Goal: Information Seeking & Learning: Learn about a topic

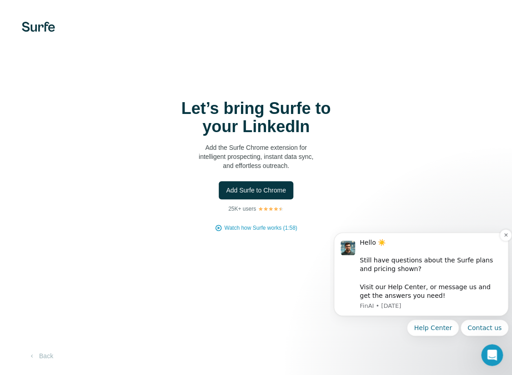
click at [378, 277] on div "Hello ☀️ ​ Still have questions about the Surfe plans and pricing shown? ​ Visi…" at bounding box center [430, 270] width 142 height 62
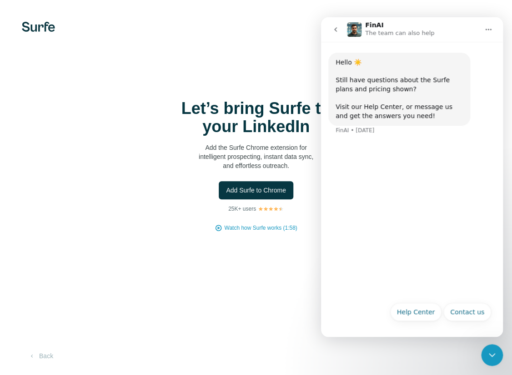
click at [498, 355] on div "Close Intercom Messenger" at bounding box center [492, 355] width 22 height 22
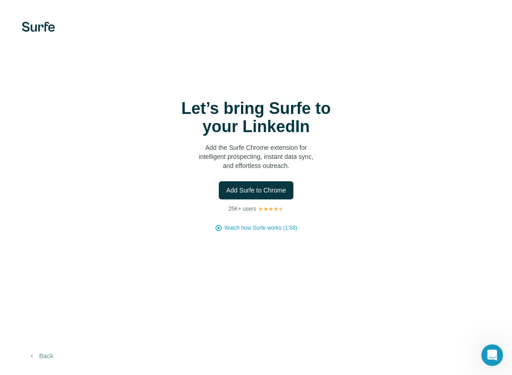
click at [46, 353] on button "Back" at bounding box center [41, 356] width 38 height 16
click at [262, 198] on button "Add Surfe to Chrome" at bounding box center [256, 190] width 75 height 18
click at [235, 192] on span "Add Surfe to Chrome" at bounding box center [256, 190] width 60 height 9
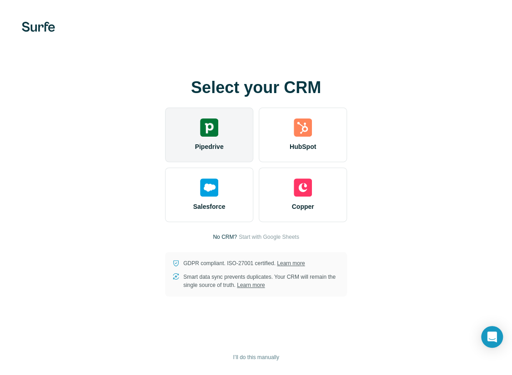
click at [195, 138] on div "Pipedrive" at bounding box center [209, 135] width 88 height 55
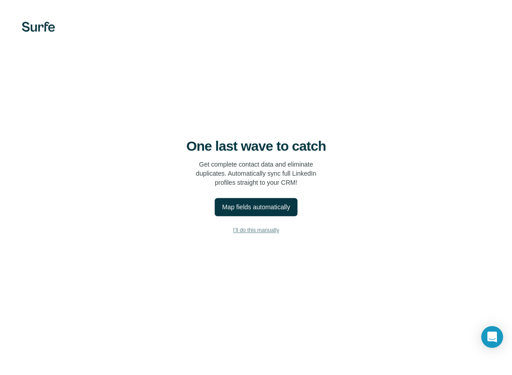
click at [260, 233] on span "I’ll do this manually" at bounding box center [256, 230] width 46 height 8
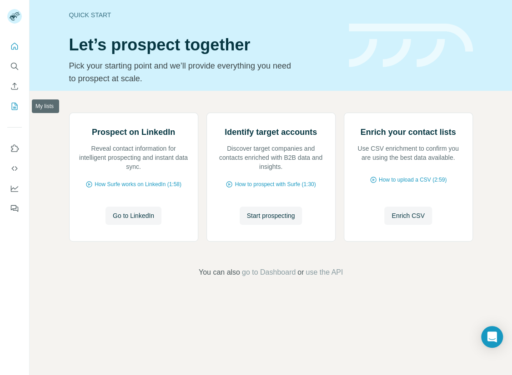
click at [15, 109] on icon "My lists" at bounding box center [14, 106] width 9 height 9
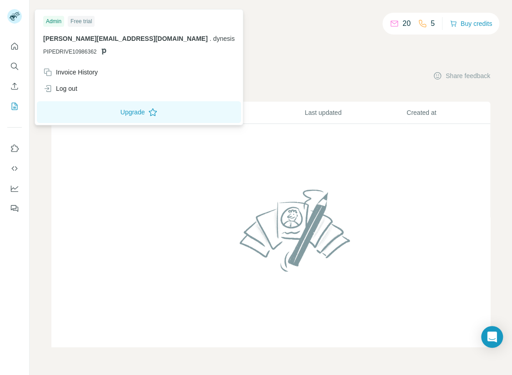
click at [20, 19] on rect at bounding box center [14, 16] width 15 height 15
click at [17, 45] on icon "Quick start" at bounding box center [14, 46] width 7 height 7
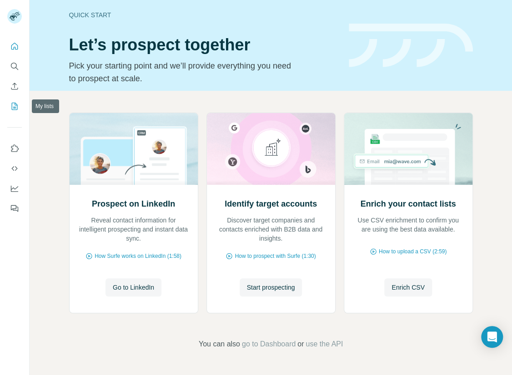
click at [15, 102] on icon "My lists" at bounding box center [14, 106] width 9 height 9
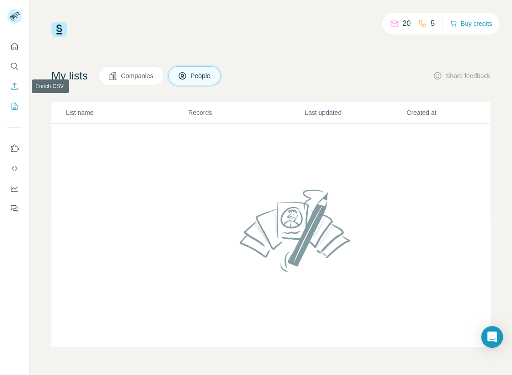
click at [14, 92] on button "Enrich CSV" at bounding box center [14, 86] width 15 height 16
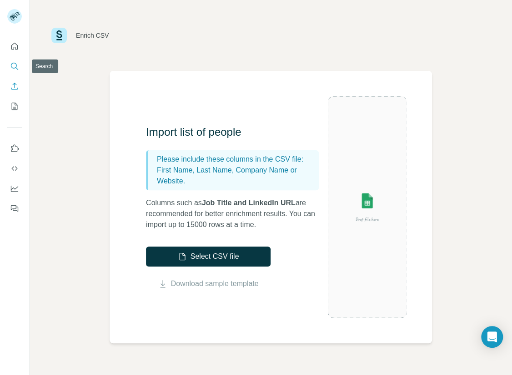
click at [17, 72] on button "Search" at bounding box center [14, 66] width 15 height 16
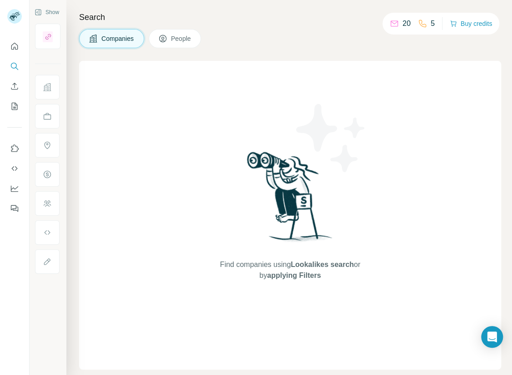
click at [48, 91] on icon at bounding box center [47, 87] width 9 height 9
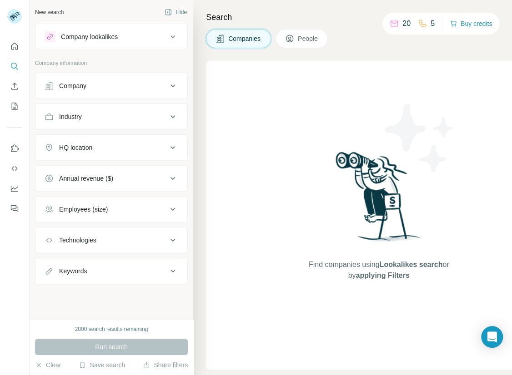
click at [129, 43] on button "Company lookalikes" at bounding box center [111, 37] width 152 height 22
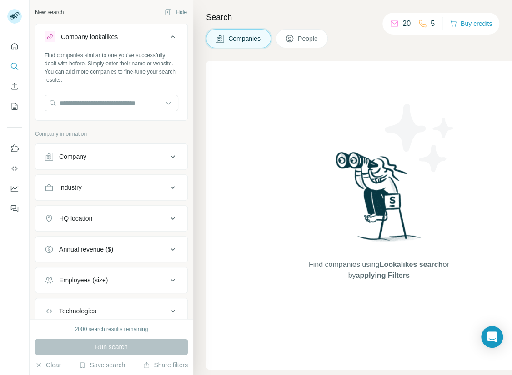
click at [118, 50] on button "Company lookalikes" at bounding box center [111, 38] width 152 height 25
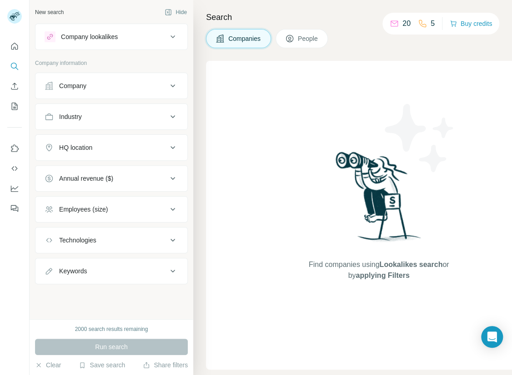
click at [124, 79] on button "Company" at bounding box center [111, 86] width 152 height 22
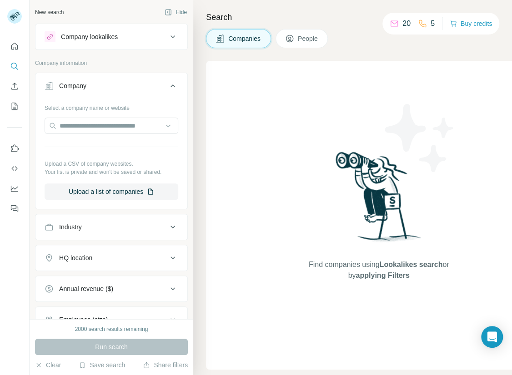
click at [123, 90] on div "Company" at bounding box center [106, 85] width 123 height 9
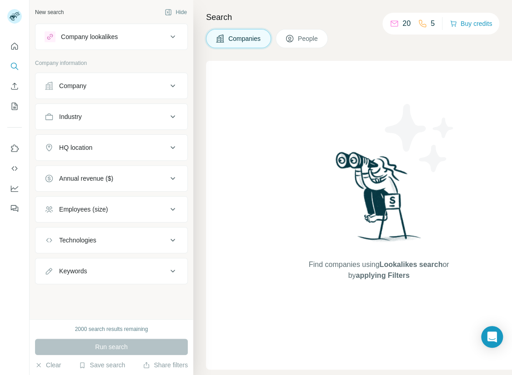
click at [119, 116] on div "Industry" at bounding box center [106, 116] width 123 height 9
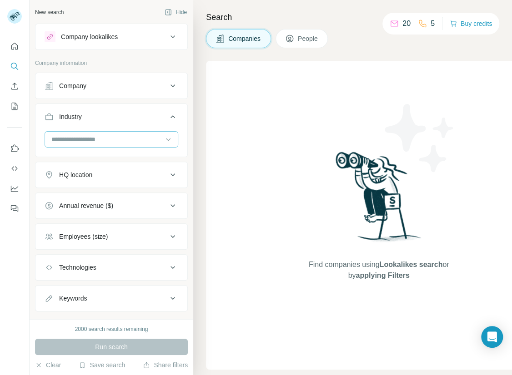
click at [119, 134] on input at bounding box center [106, 139] width 112 height 10
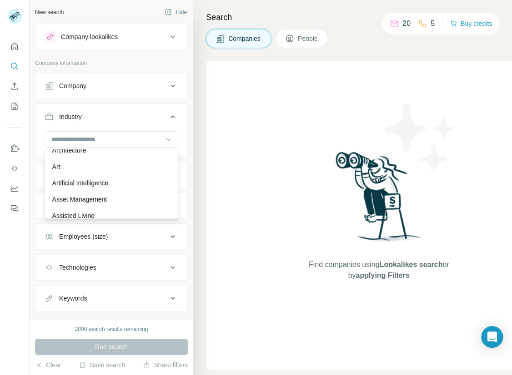
scroll to position [451, 0]
click at [113, 141] on input at bounding box center [106, 139] width 112 height 10
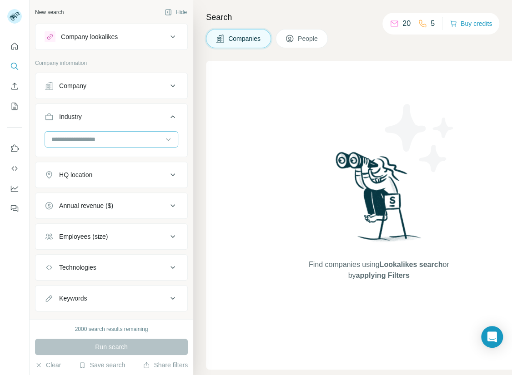
click at [73, 138] on input at bounding box center [106, 139] width 112 height 10
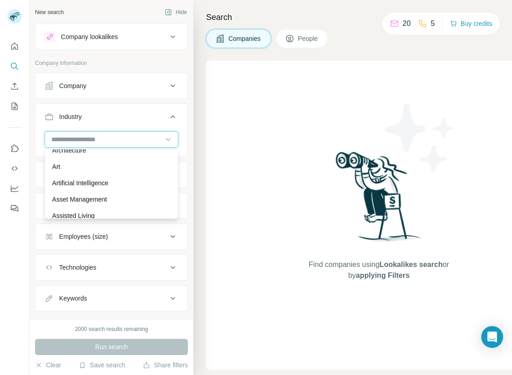
click at [73, 138] on input at bounding box center [106, 139] width 112 height 10
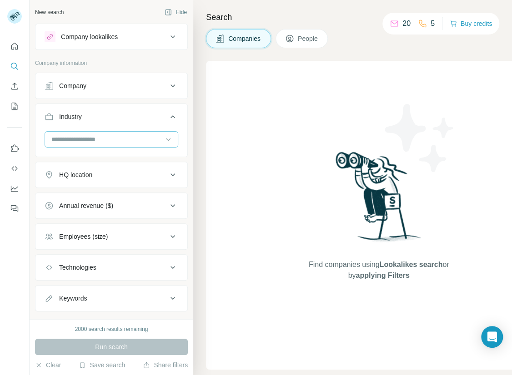
click at [73, 138] on input at bounding box center [106, 139] width 112 height 10
click at [95, 142] on input at bounding box center [106, 139] width 112 height 10
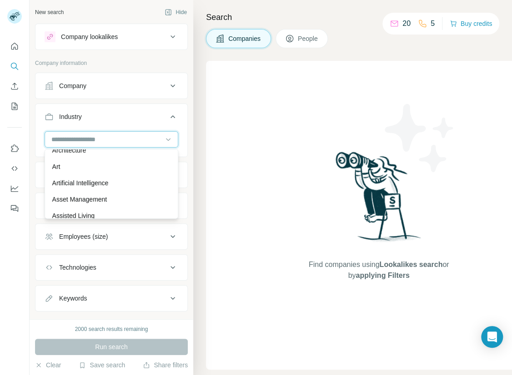
click at [95, 142] on input at bounding box center [106, 139] width 112 height 10
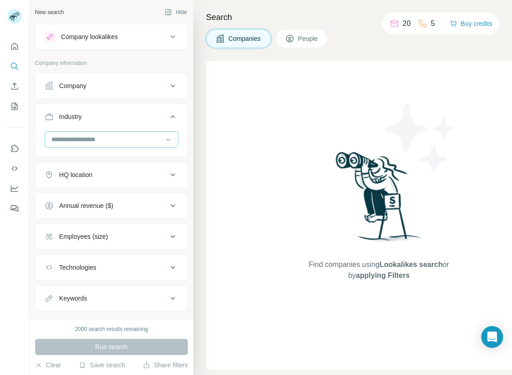
click at [95, 142] on input at bounding box center [106, 139] width 112 height 10
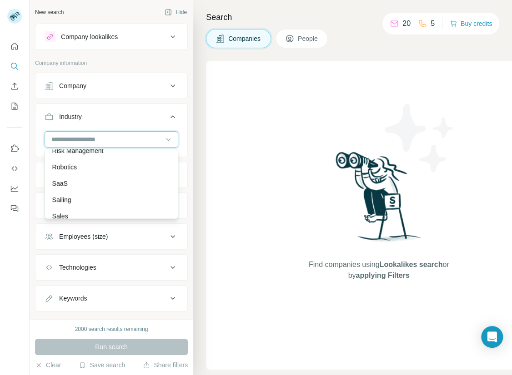
scroll to position [8000, 0]
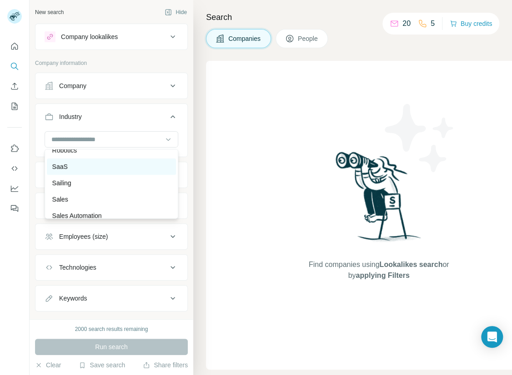
click at [101, 170] on div "SaaS" at bounding box center [111, 166] width 118 height 9
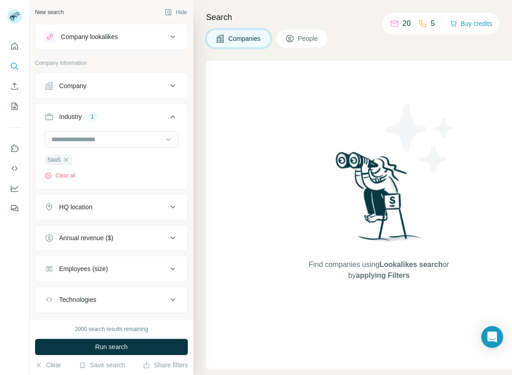
click at [106, 208] on div "HQ location" at bounding box center [106, 207] width 123 height 9
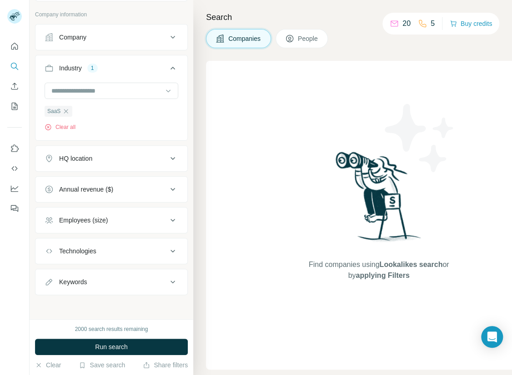
scroll to position [47, 0]
click at [109, 228] on button "Employees (size)" at bounding box center [111, 222] width 152 height 22
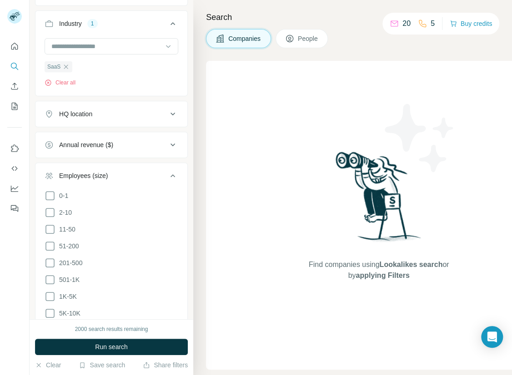
scroll to position [98, 0]
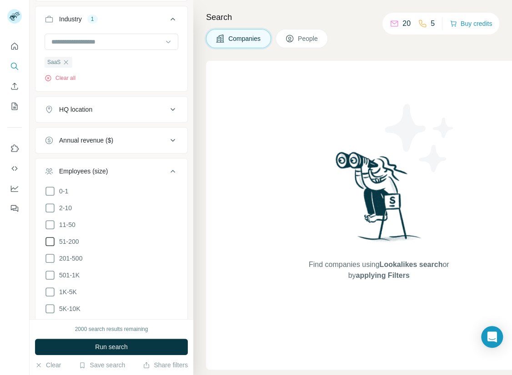
click at [53, 243] on icon at bounding box center [49, 241] width 9 height 9
click at [154, 169] on div "Employees (size) 1" at bounding box center [106, 171] width 123 height 9
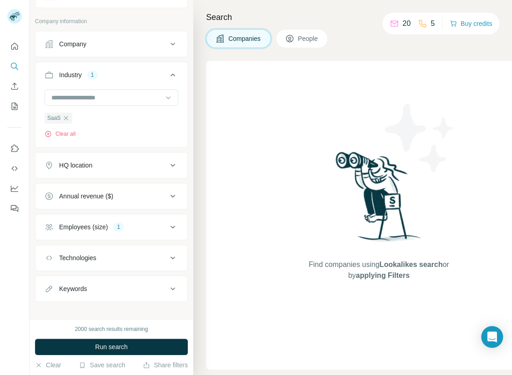
scroll to position [41, 0]
click at [135, 257] on div "Technologies" at bounding box center [106, 258] width 123 height 9
click at [134, 257] on div "Technologies" at bounding box center [106, 258] width 123 height 9
click at [137, 282] on button "Keywords" at bounding box center [111, 290] width 152 height 22
click at [137, 282] on button "Keywords" at bounding box center [111, 291] width 152 height 25
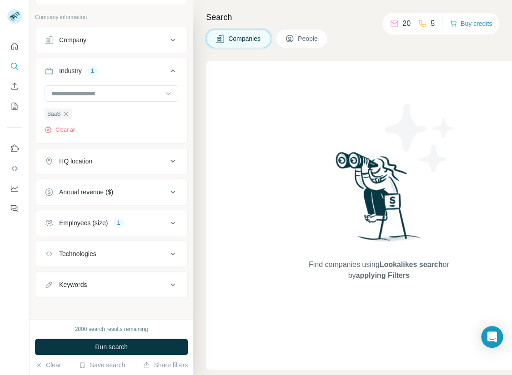
scroll to position [0, 0]
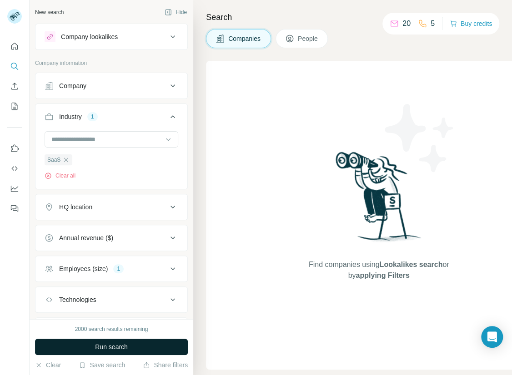
click at [146, 340] on button "Run search" at bounding box center [111, 347] width 153 height 16
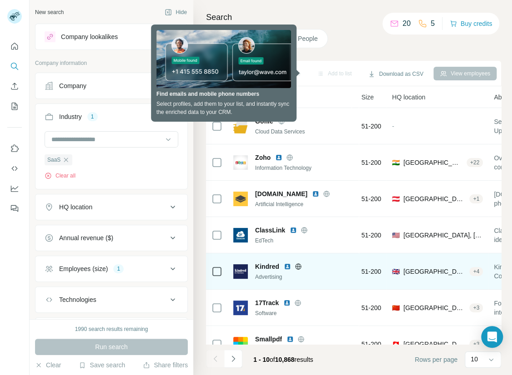
scroll to position [0, 90]
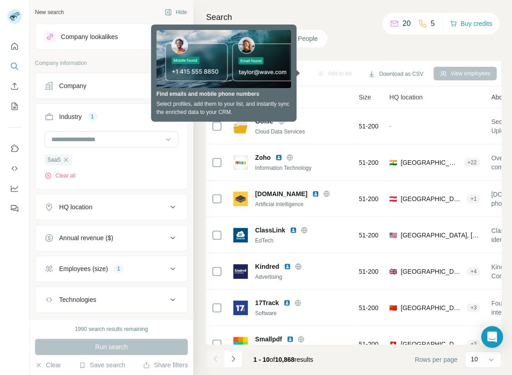
click at [358, 48] on div "Search Companies People Sync to Pipedrive Add to list Download as CSV View empl…" at bounding box center [352, 187] width 318 height 375
click at [327, 58] on div "Search Companies People Sync to Pipedrive Add to list Download as CSV View empl…" at bounding box center [352, 187] width 318 height 375
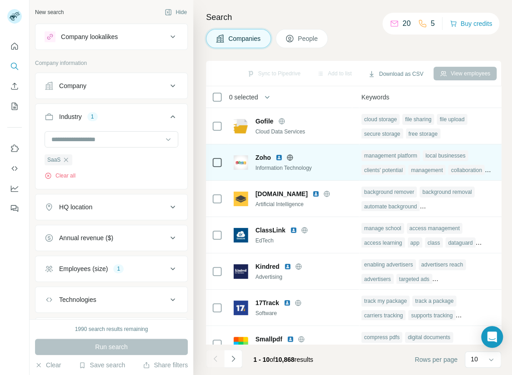
scroll to position [0, 0]
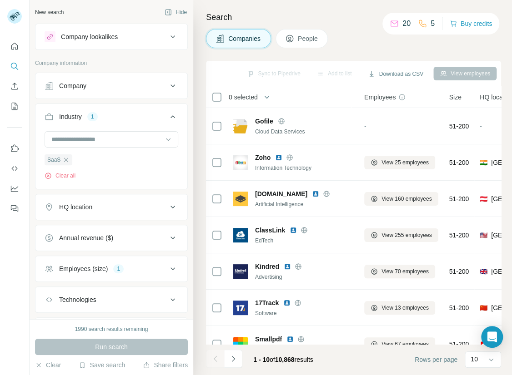
click at [443, 77] on div "View employees" at bounding box center [464, 74] width 63 height 14
click at [469, 76] on button "View employees" at bounding box center [464, 74] width 63 height 14
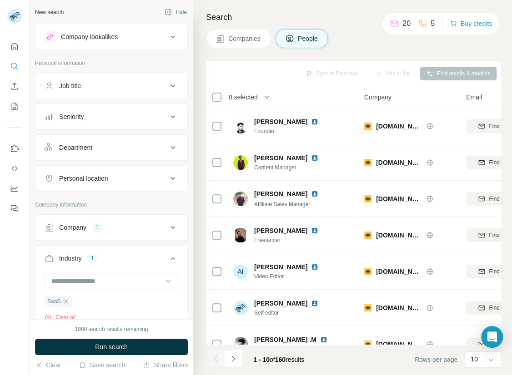
click at [179, 88] on button "Job title" at bounding box center [111, 86] width 152 height 22
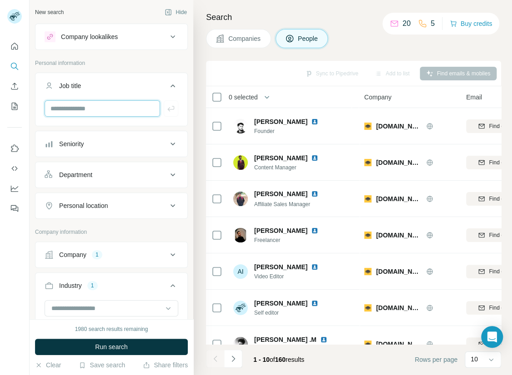
click at [147, 111] on input "text" at bounding box center [102, 108] width 115 height 16
click at [61, 116] on div at bounding box center [111, 112] width 152 height 24
click at [77, 113] on input "text" at bounding box center [102, 108] width 115 height 16
type input "**********"
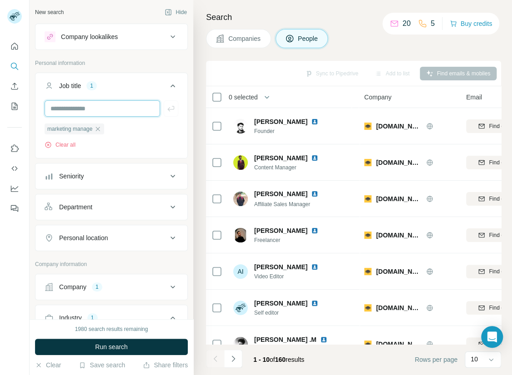
type input "*"
click at [98, 130] on icon "button" at bounding box center [97, 128] width 7 height 7
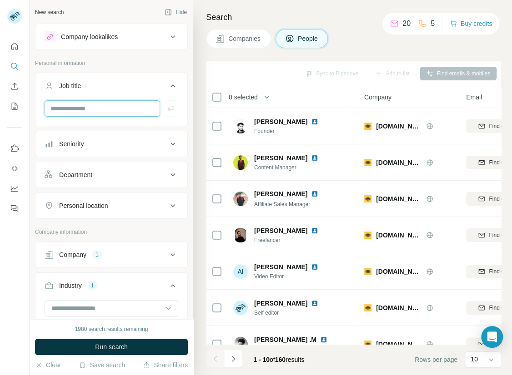
click at [99, 115] on input "text" at bounding box center [102, 108] width 115 height 16
type input "*********"
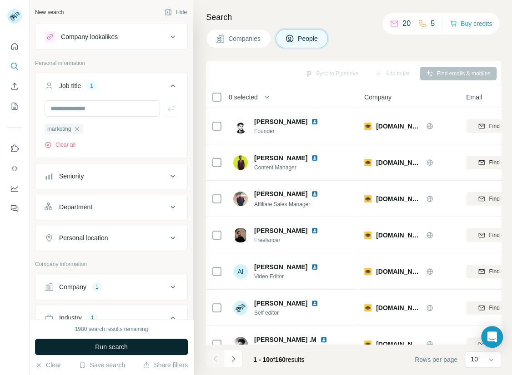
click at [111, 345] on span "Run search" at bounding box center [111, 347] width 33 height 9
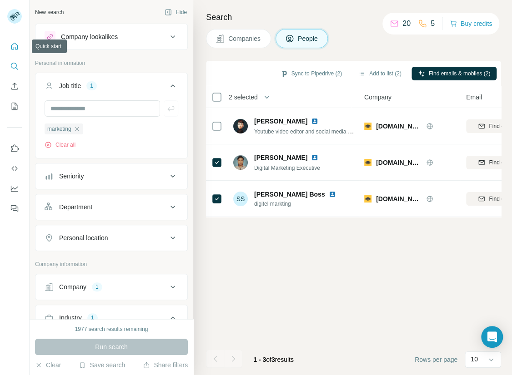
click at [13, 44] on icon "Quick start" at bounding box center [14, 46] width 7 height 7
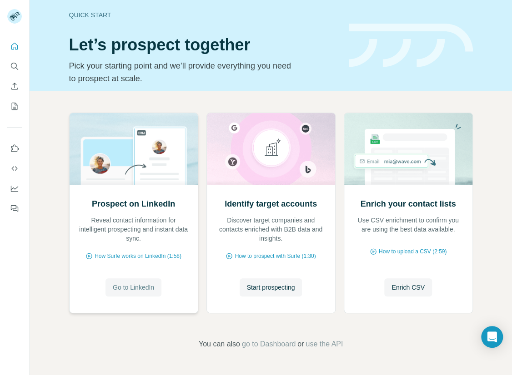
click at [149, 286] on span "Go to LinkedIn" at bounding box center [133, 287] width 41 height 9
click at [130, 257] on span "How Surfe works on LinkedIn (1:58)" at bounding box center [138, 256] width 87 height 8
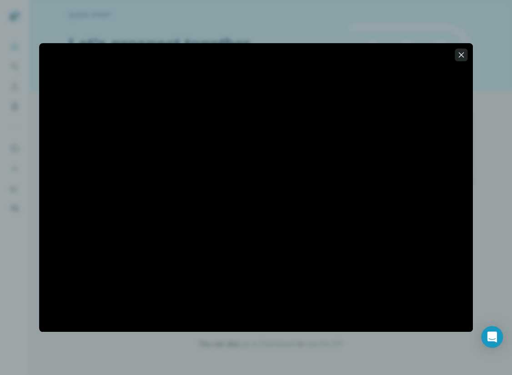
click at [463, 57] on icon "button" at bounding box center [460, 54] width 5 height 5
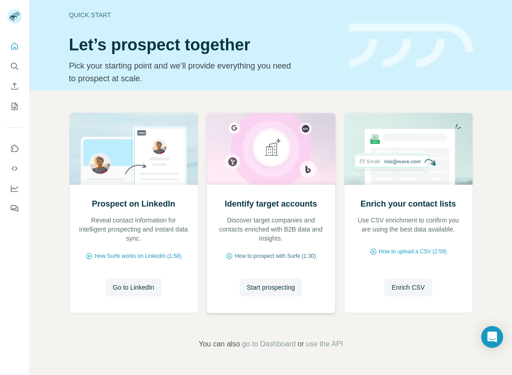
click at [298, 255] on span "How to prospect with Surfe (1:30)" at bounding box center [274, 256] width 81 height 8
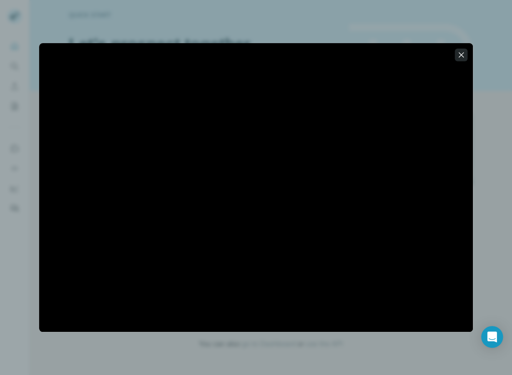
click at [465, 58] on button "button" at bounding box center [460, 55] width 13 height 13
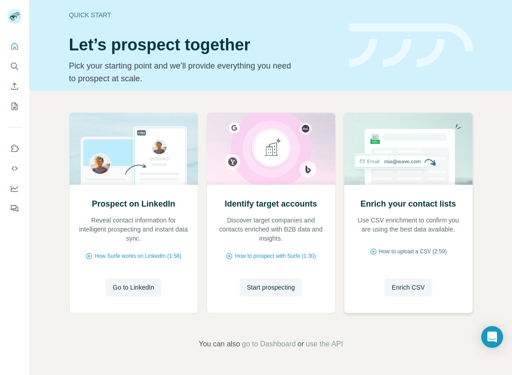
click at [404, 252] on span "How to upload a CSV (2:59)" at bounding box center [412, 252] width 68 height 8
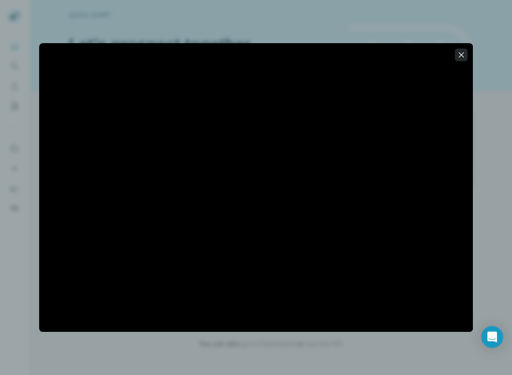
click at [463, 57] on icon "button" at bounding box center [460, 54] width 9 height 9
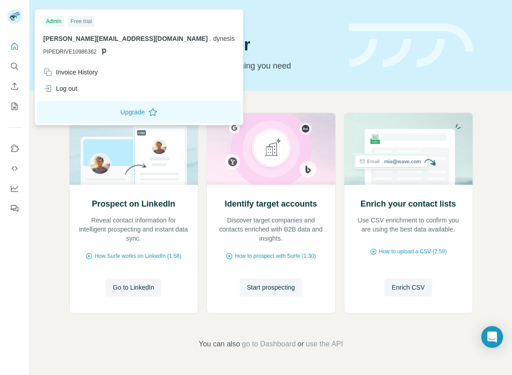
click at [18, 8] on div at bounding box center [16, 18] width 26 height 30
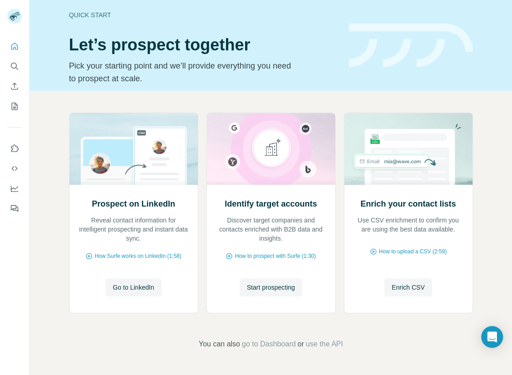
click at [15, 13] on icon at bounding box center [15, 13] width 8 height 3
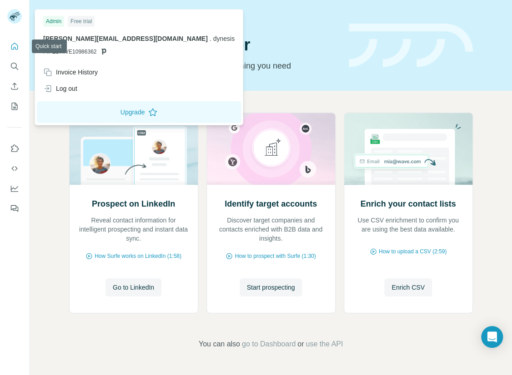
click at [13, 49] on icon "Quick start" at bounding box center [14, 46] width 7 height 7
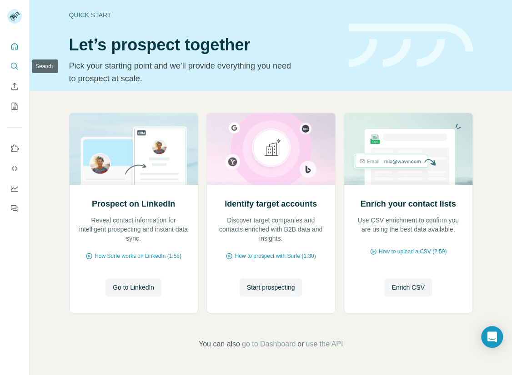
click at [15, 68] on icon "Search" at bounding box center [14, 66] width 9 height 9
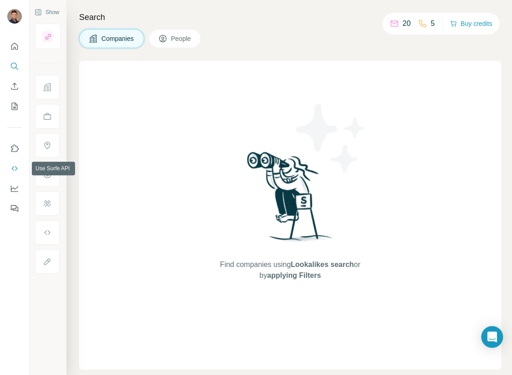
click at [17, 171] on icon "Use Surfe API" at bounding box center [14, 168] width 9 height 9
